Goal: Use online tool/utility

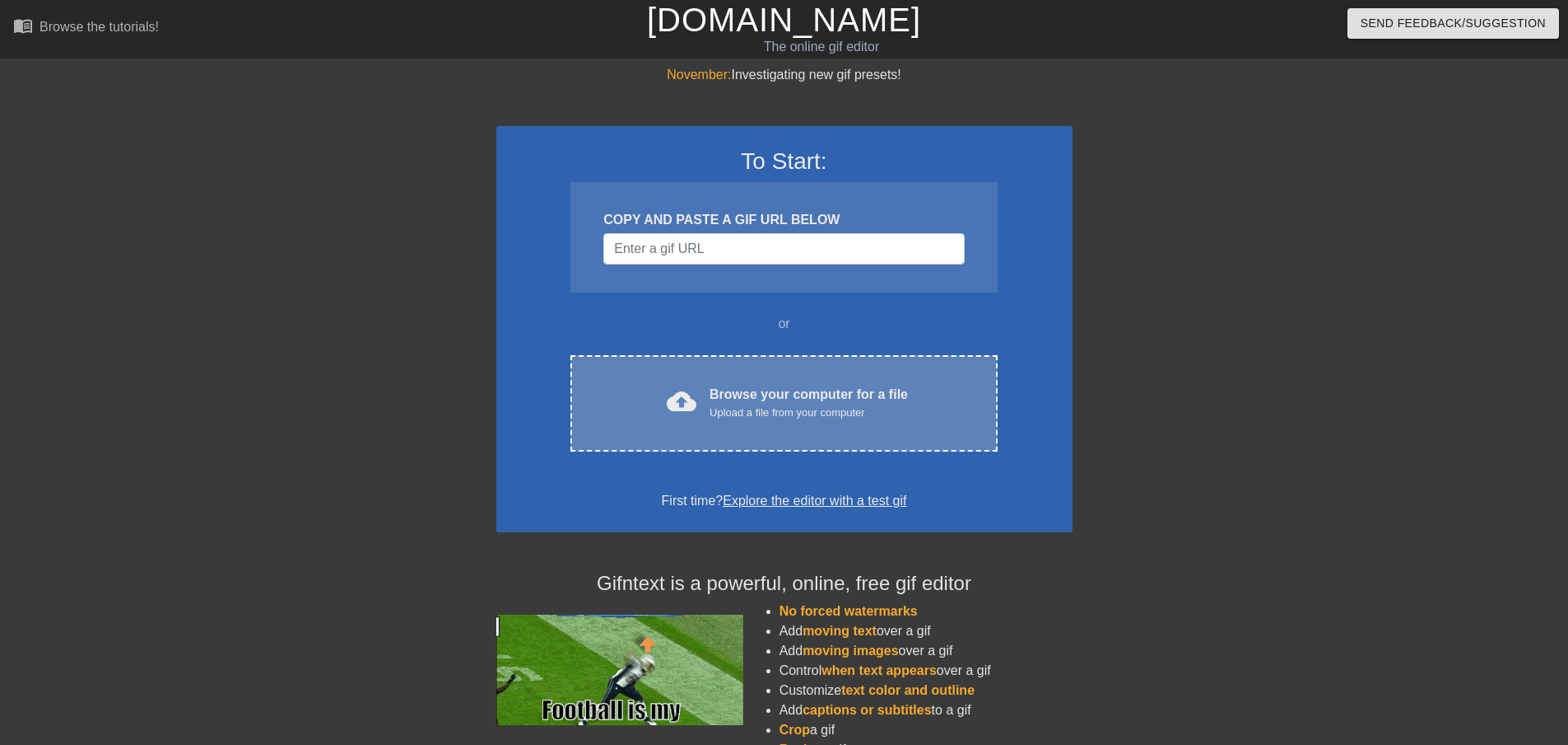
click at [782, 398] on div "Browse your computer for a file Upload a file from your computer" at bounding box center [809, 402] width 198 height 36
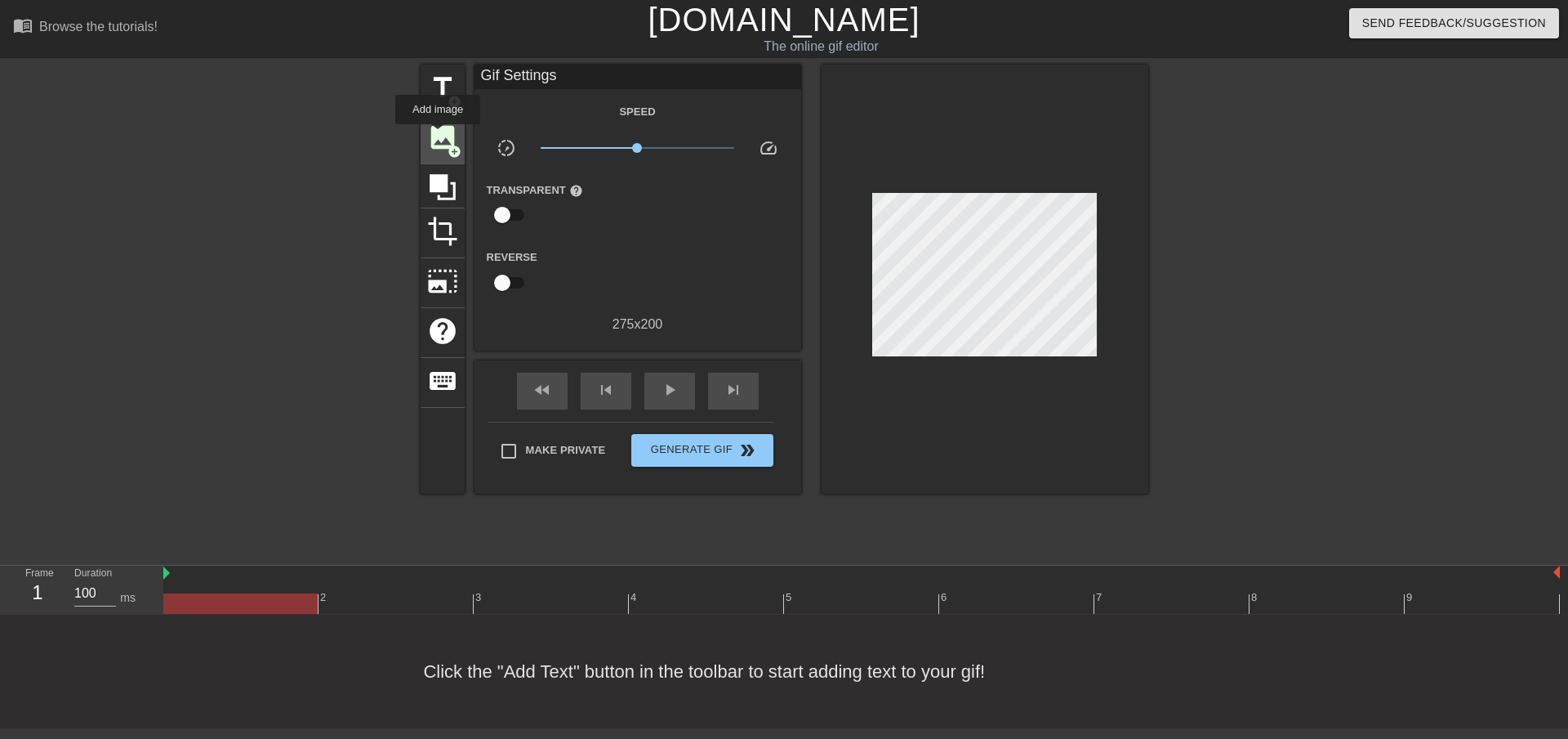
click at [438, 136] on span "image" at bounding box center [443, 138] width 31 height 31
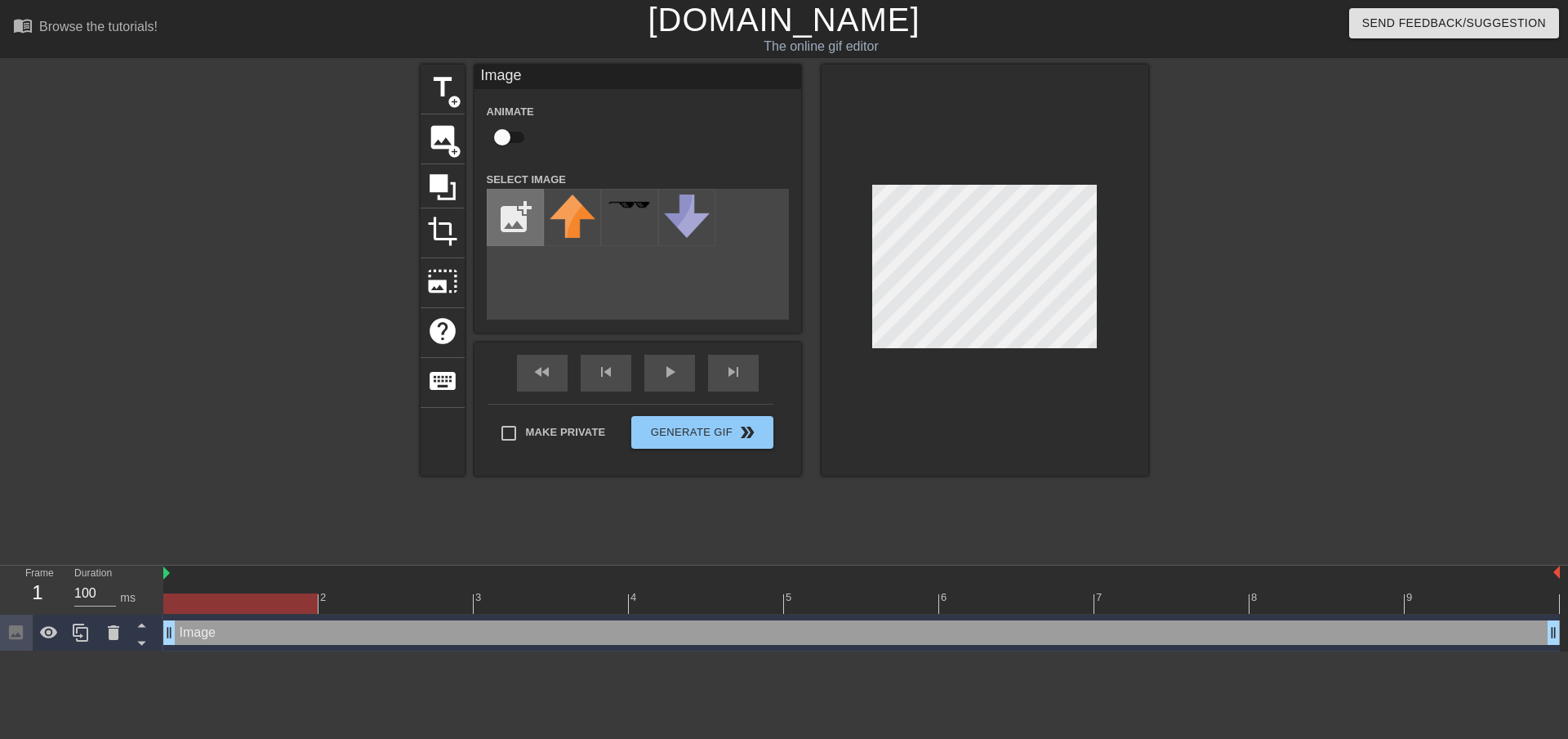
click at [520, 209] on input "file" at bounding box center [515, 217] width 56 height 56
type input "C:\fakepath\wwhip.png"
click at [584, 214] on img at bounding box center [572, 215] width 46 height 42
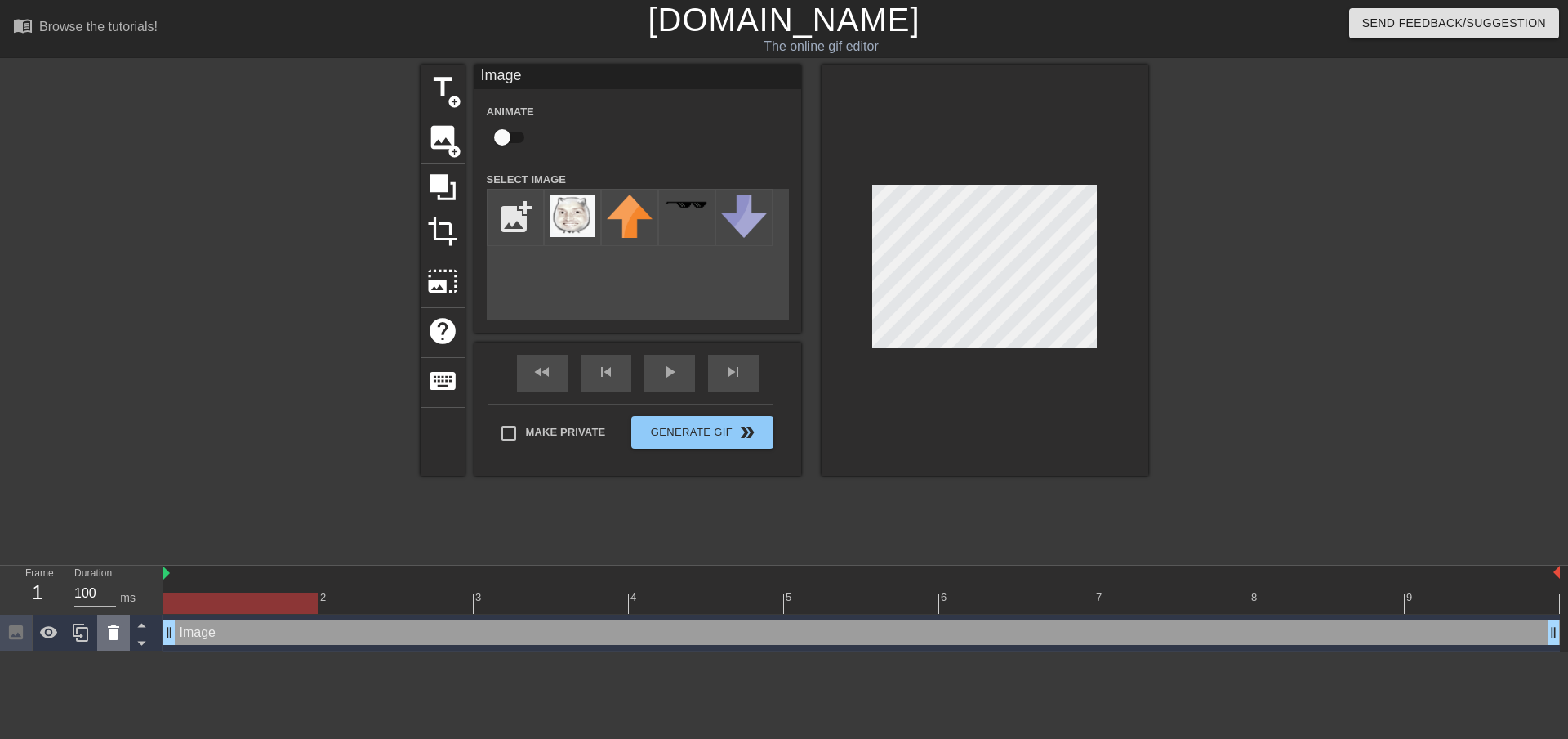
click at [109, 629] on icon at bounding box center [113, 631] width 12 height 15
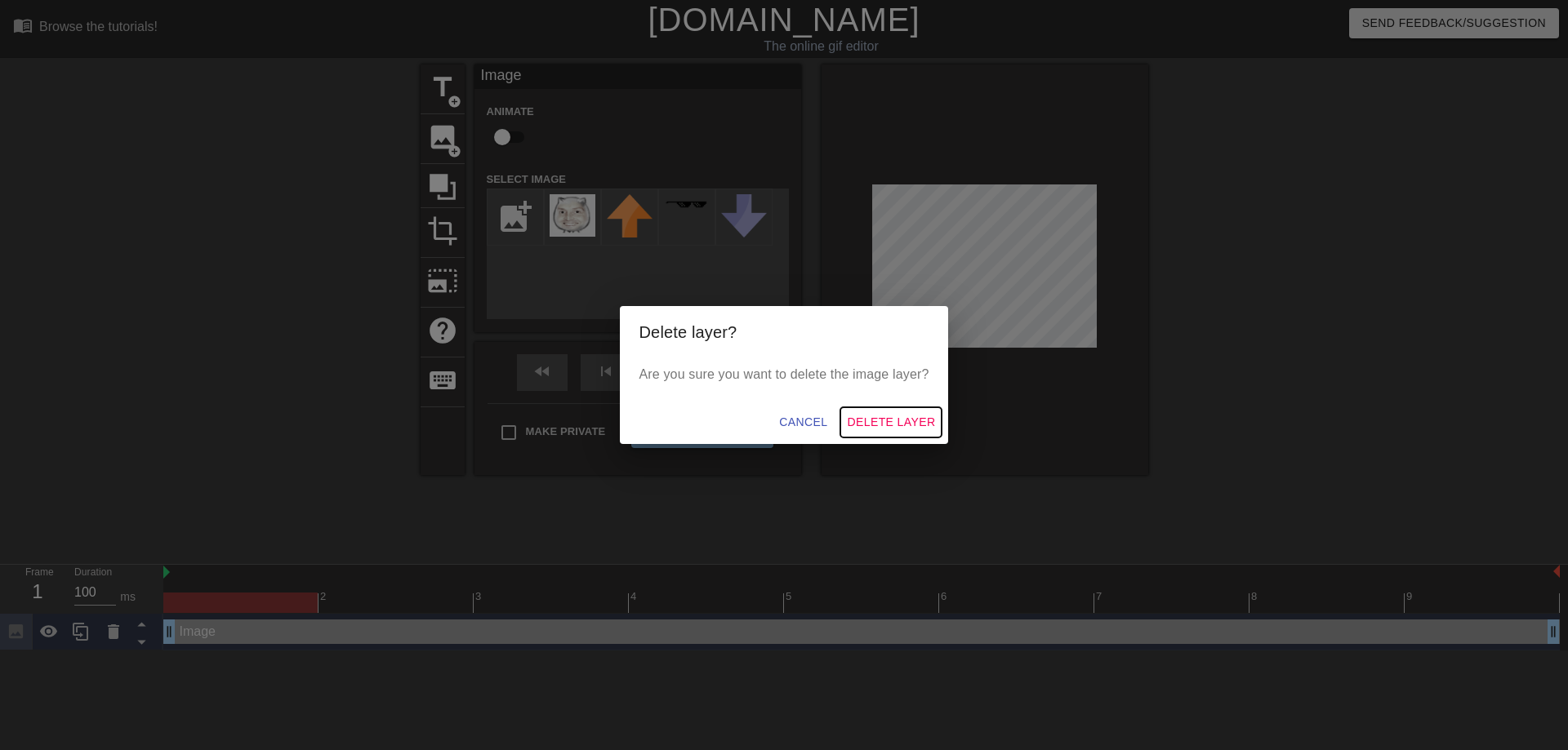
click at [874, 414] on span "Delete Layer" at bounding box center [891, 422] width 88 height 21
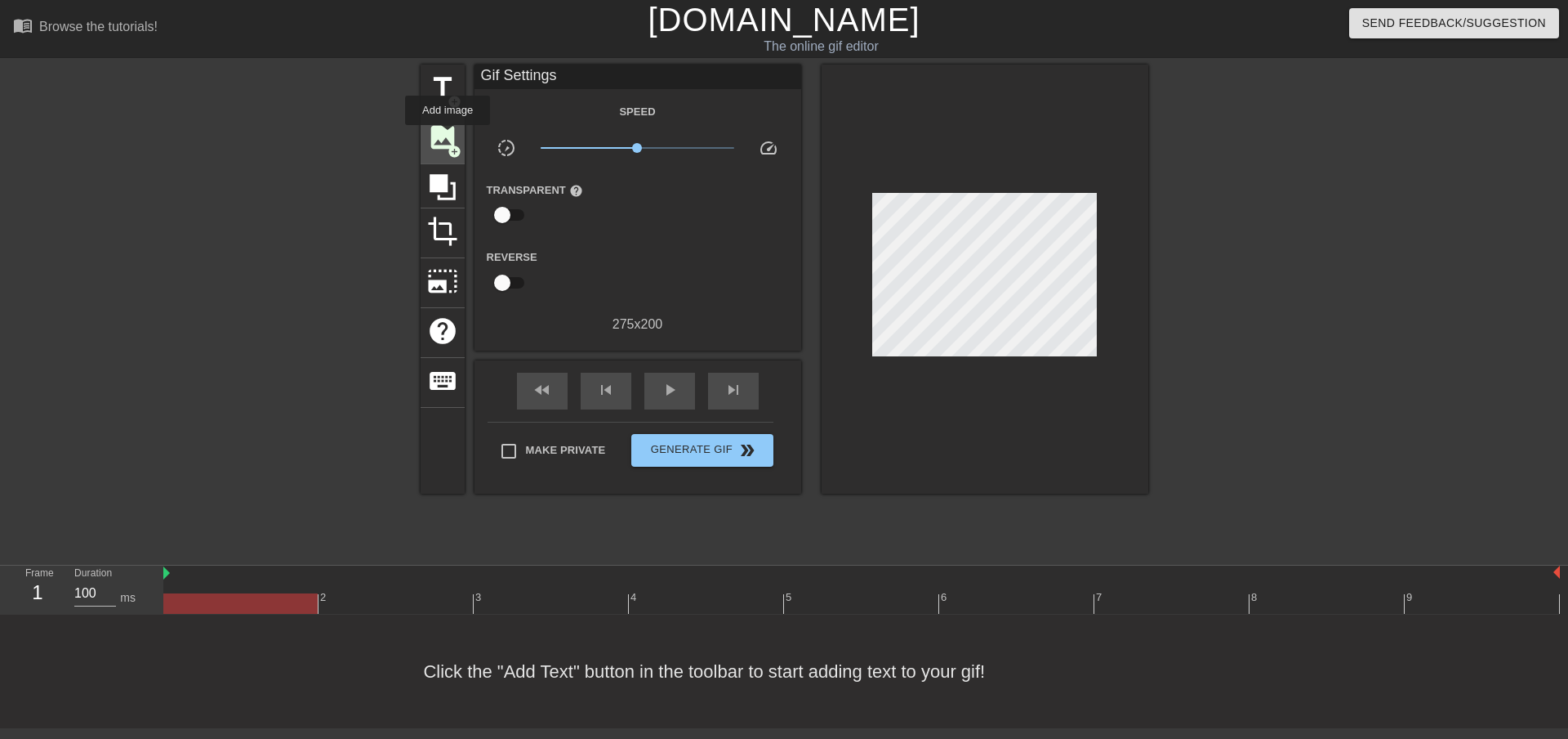
click at [447, 137] on span "image" at bounding box center [443, 138] width 31 height 31
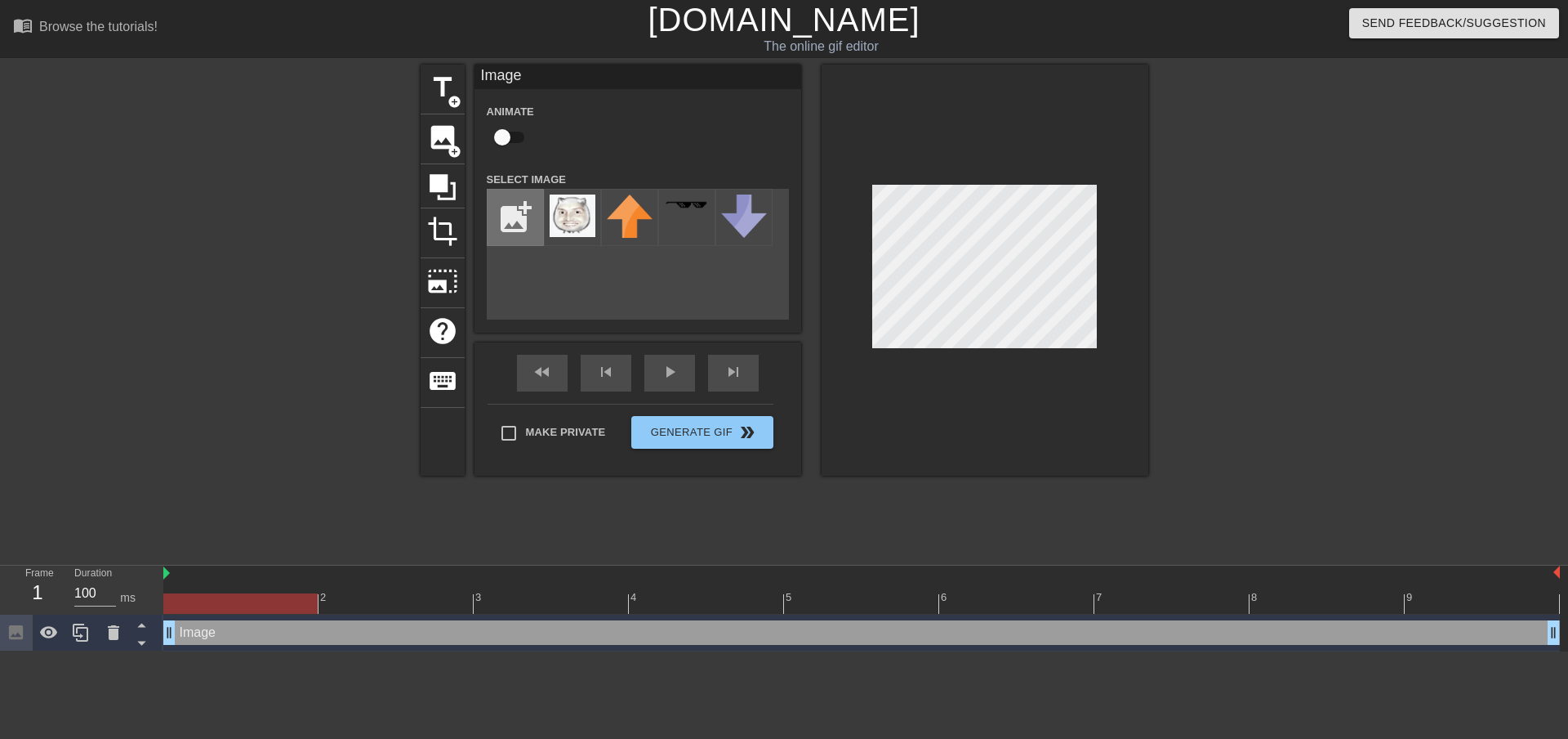
click at [508, 215] on input "file" at bounding box center [515, 217] width 56 height 56
type input "C:\fakepath\wwhip.png"
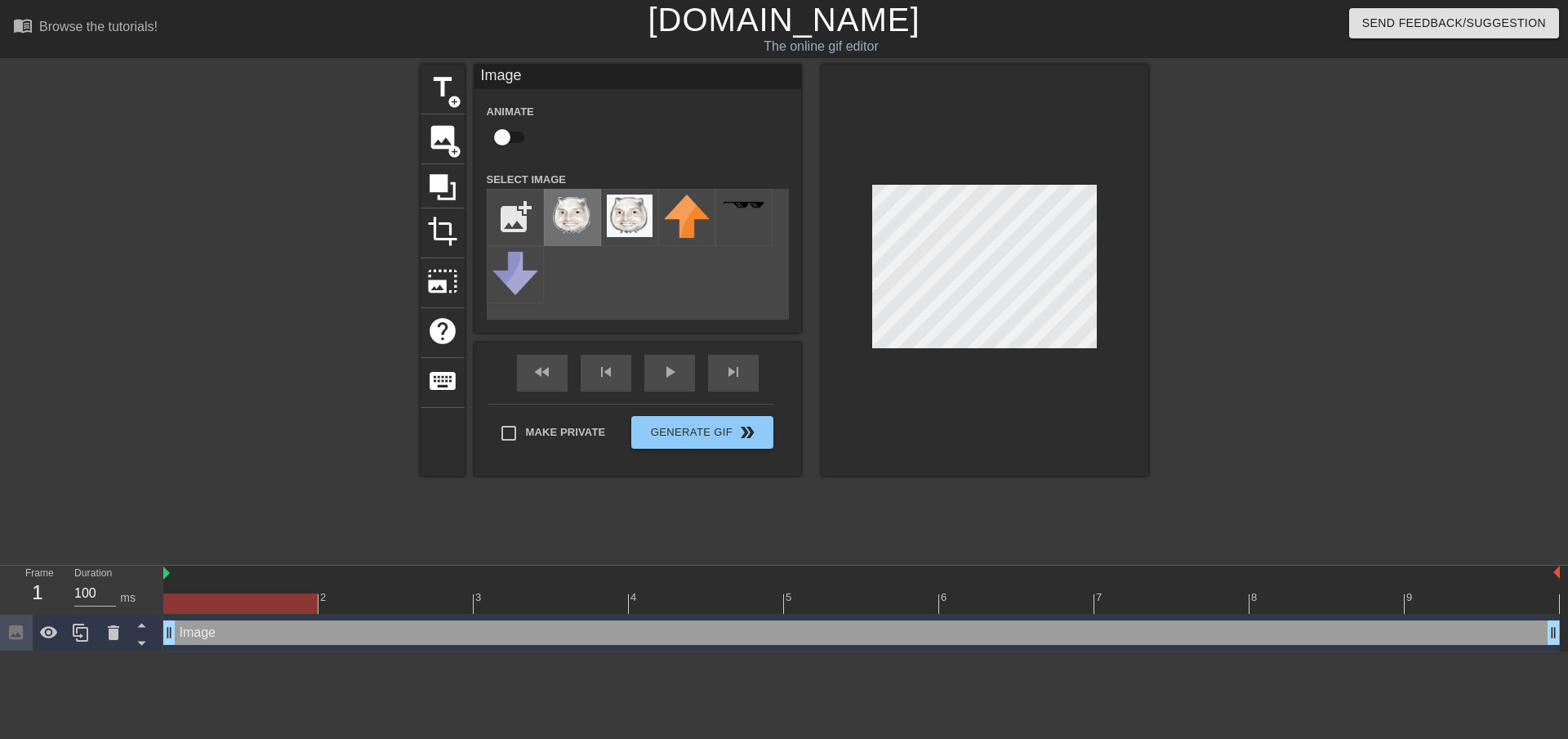
click at [589, 232] on img at bounding box center [572, 215] width 46 height 42
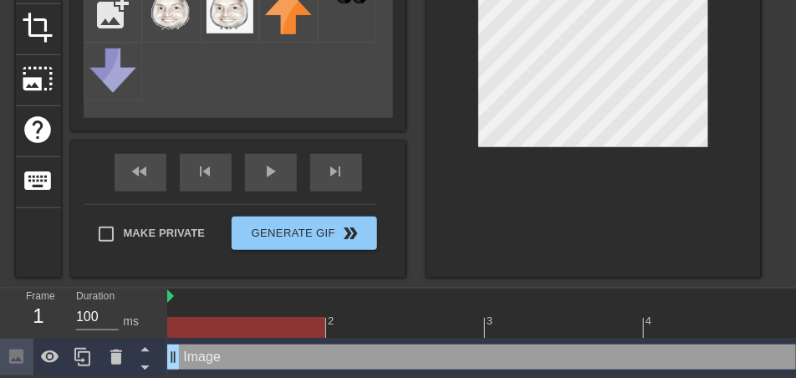
scroll to position [232, 0]
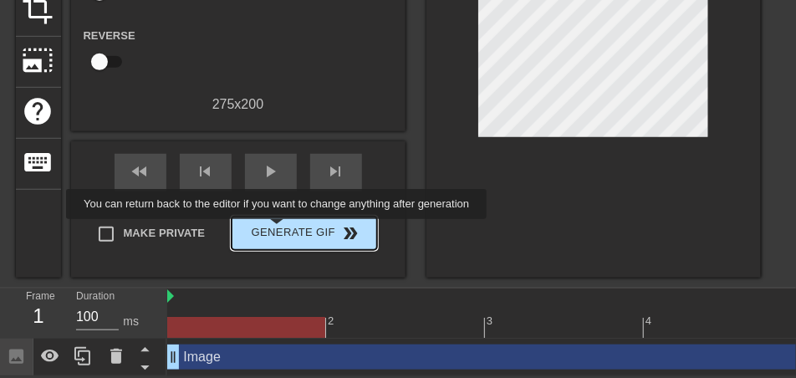
click at [278, 231] on span "Generate Gif double_arrow" at bounding box center [303, 233] width 131 height 20
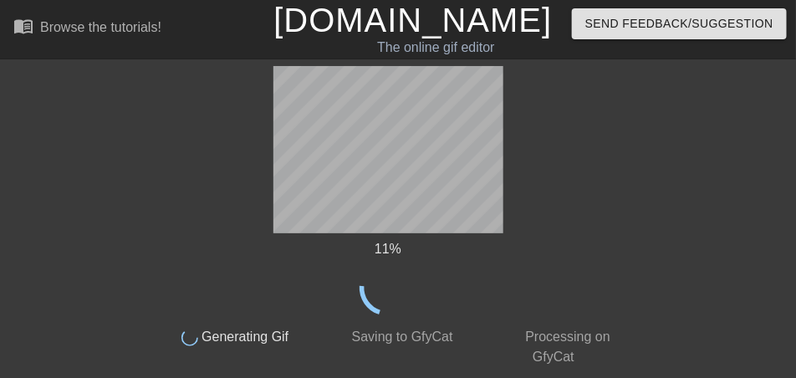
scroll to position [0, 0]
